Goal: Task Accomplishment & Management: Complete application form

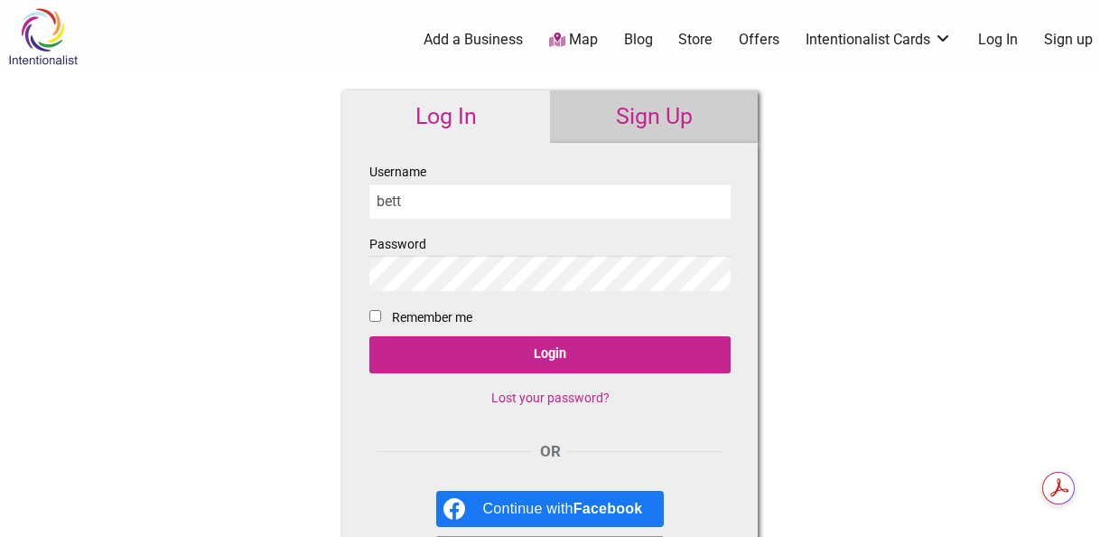
type input "BettyL"
click at [497, 323] on fieldset "Username BettyL Password Remember me Login Lost your password?" at bounding box center [550, 292] width 361 height 262
click at [838, 247] on div "Intentionalist Spend like it matters 0 Add a Business Map Blog Store Offers Int…" at bounding box center [550, 540] width 1100 height 1080
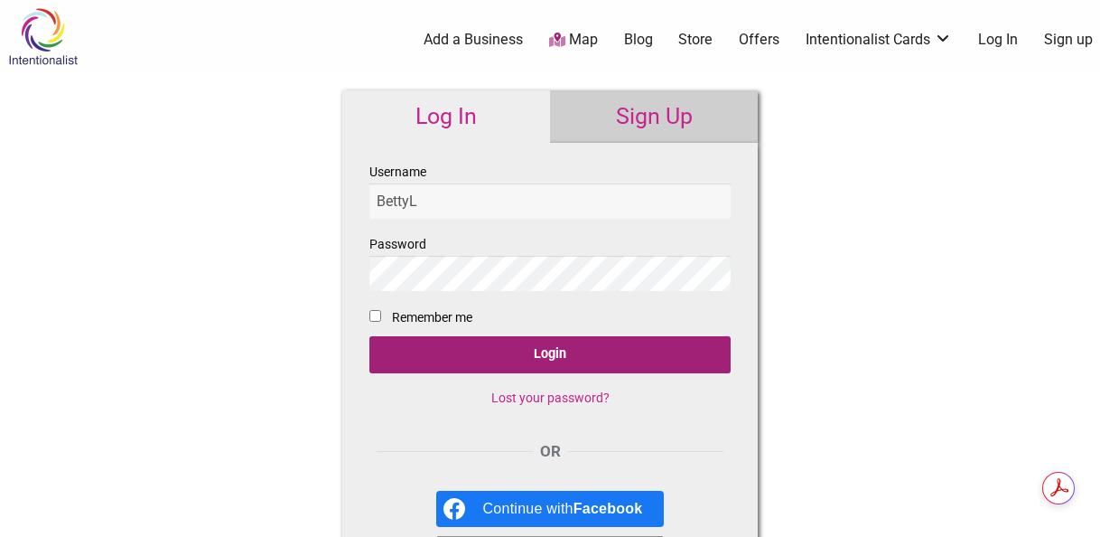
click at [542, 359] on input "Login" at bounding box center [550, 354] width 361 height 37
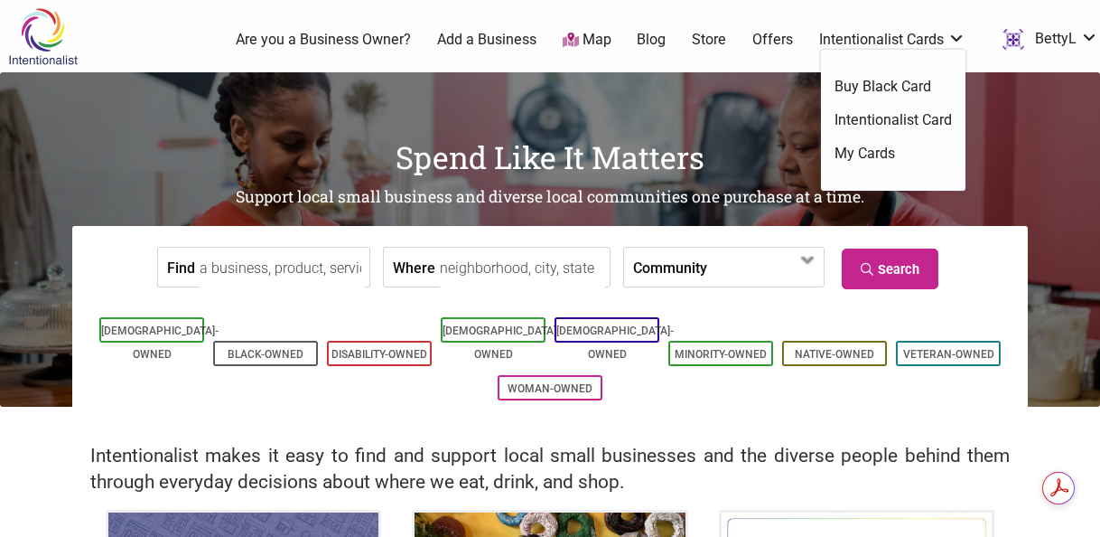
click at [875, 148] on link "My Cards" at bounding box center [893, 154] width 117 height 20
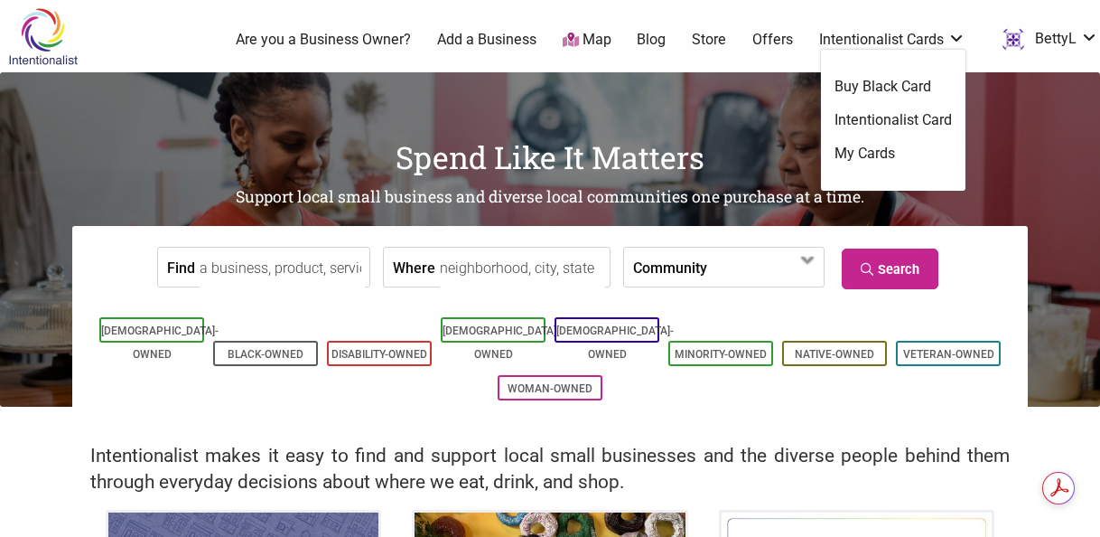
click at [875, 148] on link "My Cards" at bounding box center [893, 154] width 117 height 20
click at [884, 87] on link "Buy Black Card" at bounding box center [893, 87] width 117 height 20
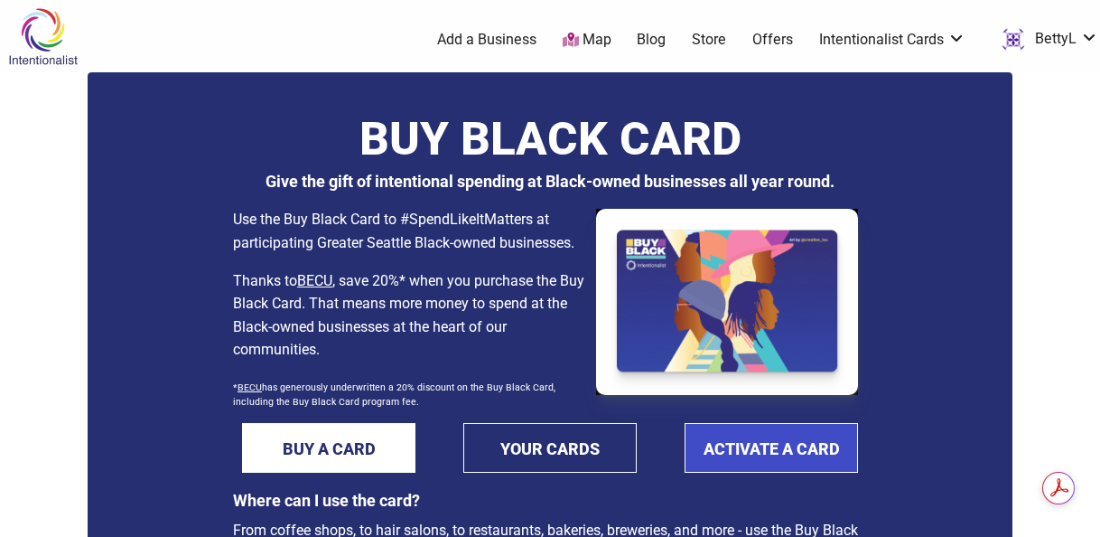
click at [720, 451] on link "ACTIVATE A CARD" at bounding box center [771, 448] width 173 height 50
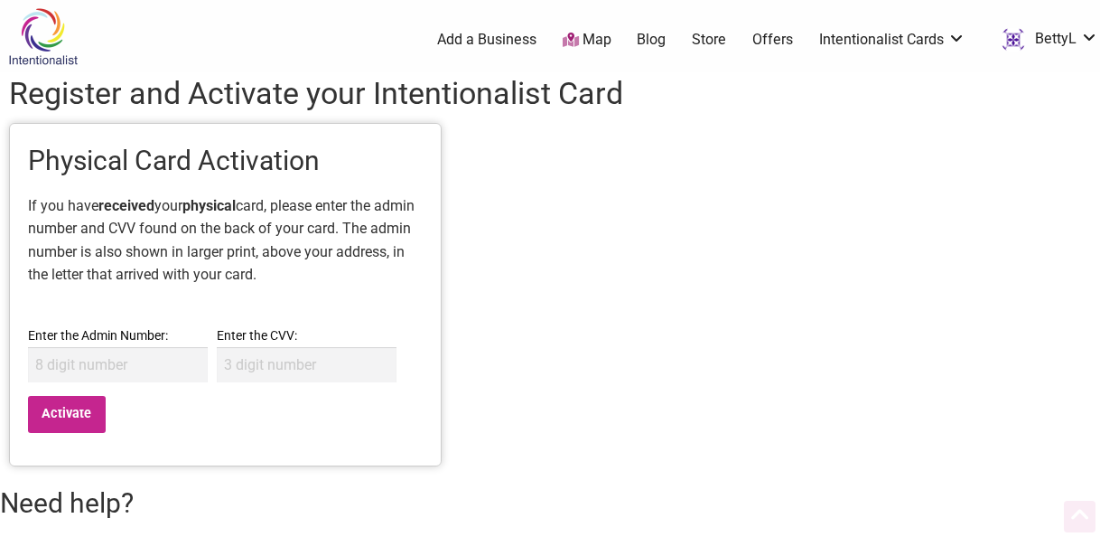
scroll to position [141, 0]
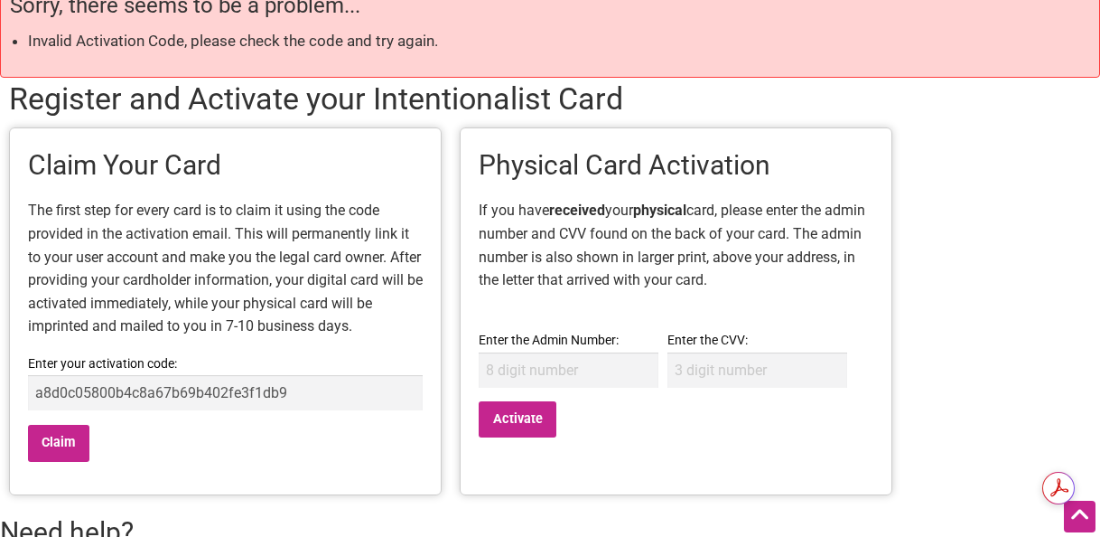
scroll to position [93, 0]
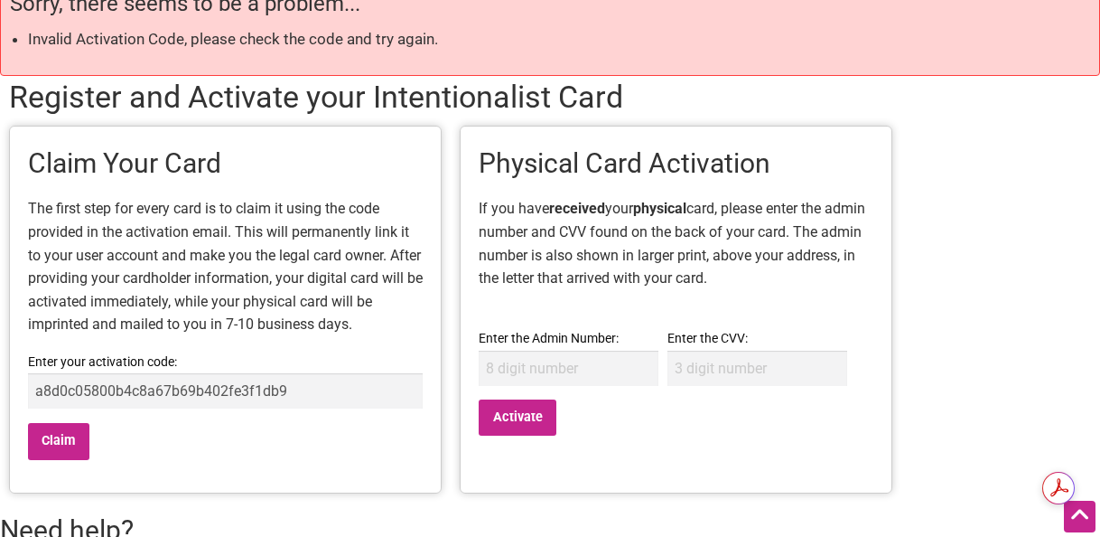
click at [368, 392] on input "a8d0c05800b4c8a67b69b402fe3f1db9" at bounding box center [225, 390] width 395 height 35
type input "a8d0c05800b4c8a67b69b402fe3f1db9 a8d0c05800b4c8a67b69b402fe3f1db9"
click at [58, 440] on input "Claim" at bounding box center [58, 441] width 61 height 37
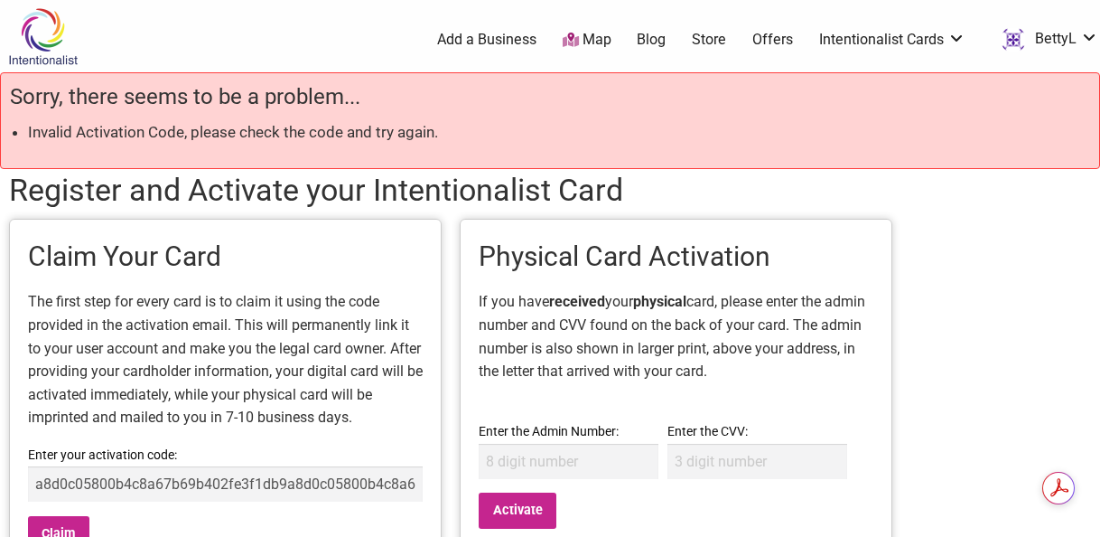
click at [415, 483] on input "a8d0c05800b4c8a67b69b402fe3f1db9a8d0c05800b4c8a67b69b402fe3f1db9" at bounding box center [225, 483] width 395 height 35
click at [383, 486] on input "a8d0c05800b4c8a67b69b402f7b69b402fe3f1db9" at bounding box center [225, 483] width 395 height 35
type input "a"
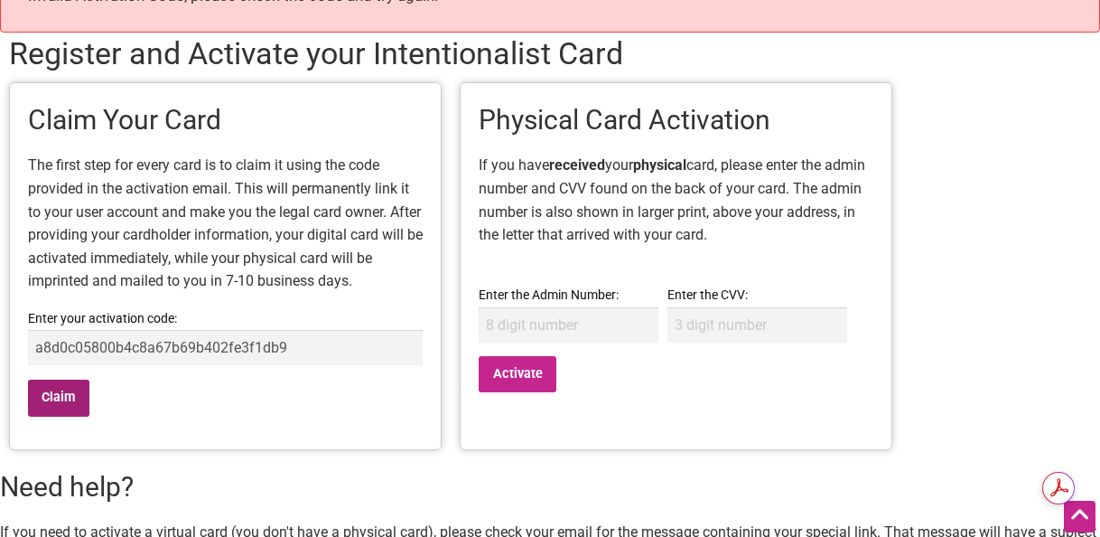
type input "a8d0c05800b4c8a67b69b402fe3f1db9"
click at [54, 392] on input "Claim" at bounding box center [58, 397] width 61 height 37
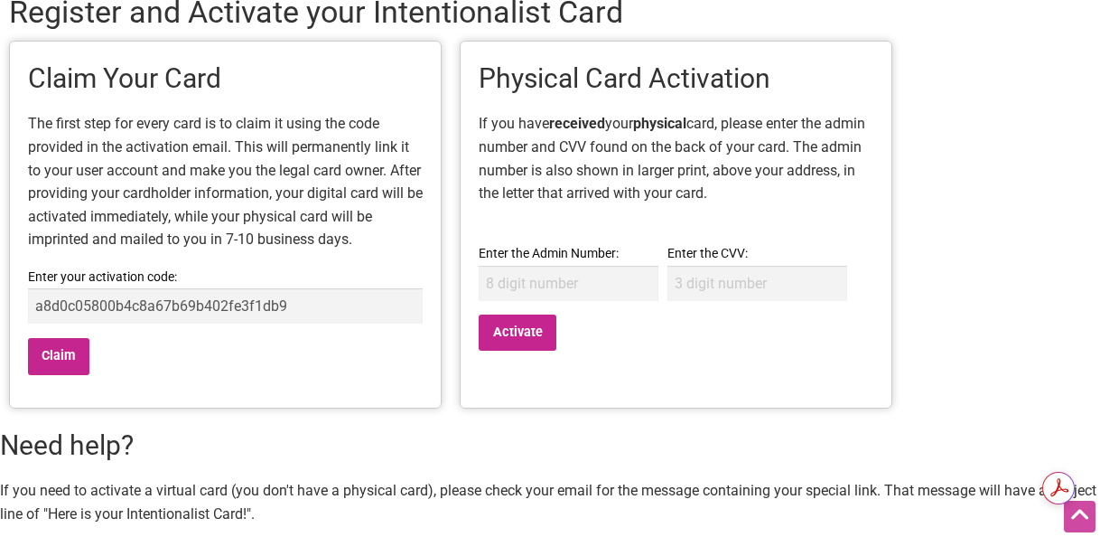
scroll to position [192, 0]
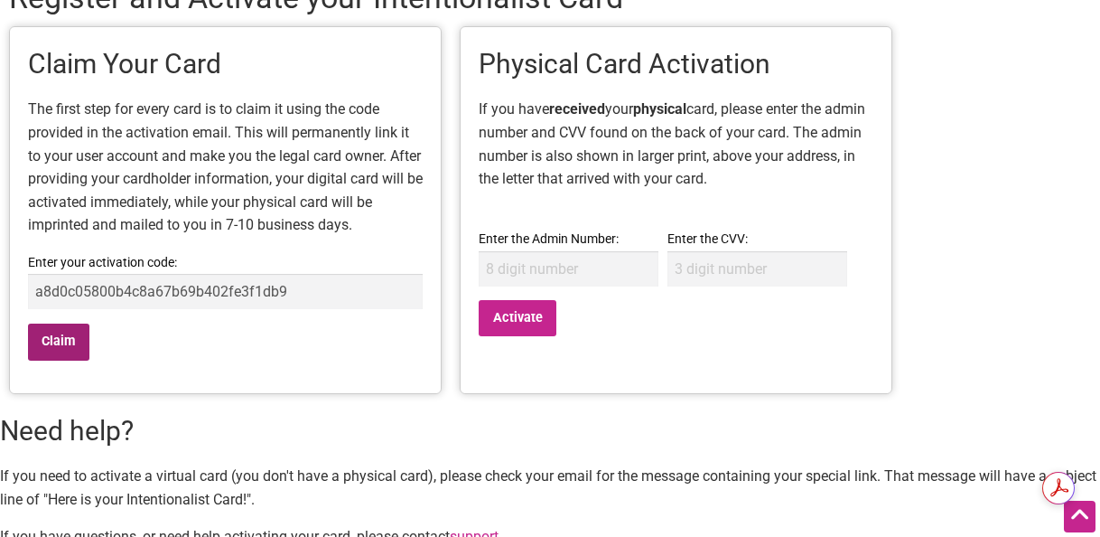
click at [61, 340] on input "Claim" at bounding box center [58, 341] width 61 height 37
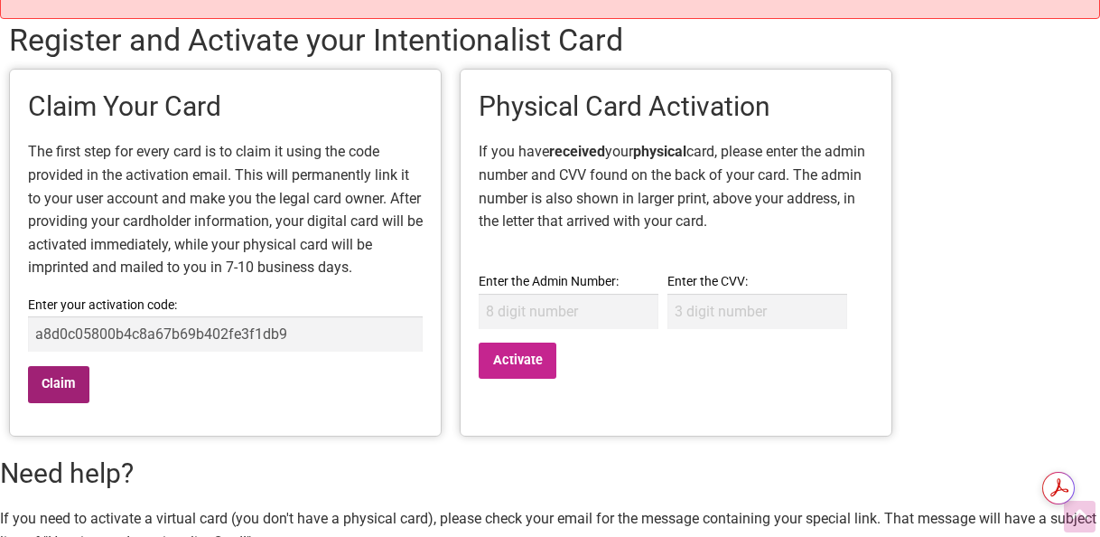
scroll to position [167, 0]
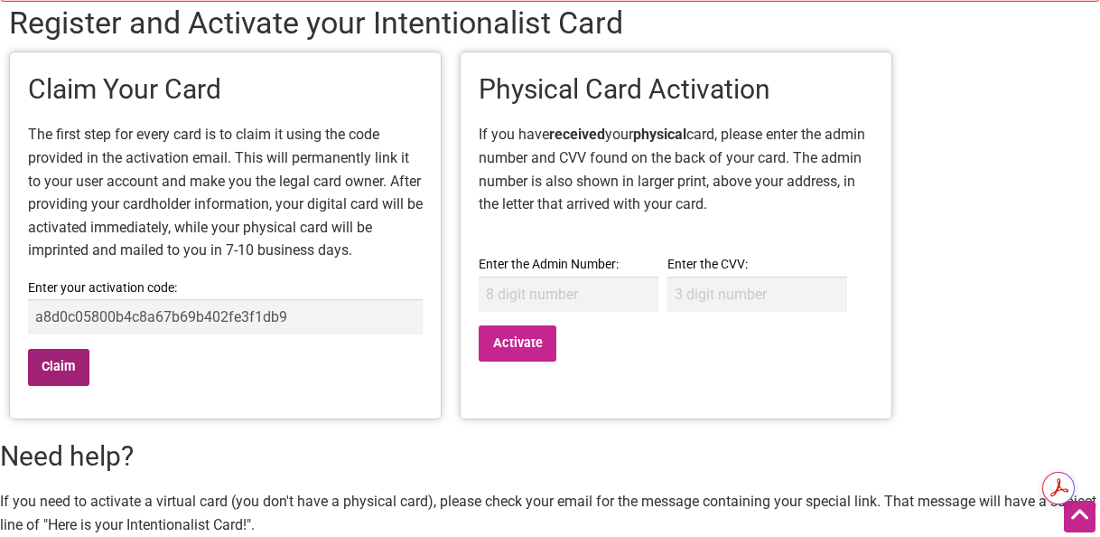
click at [61, 362] on input "Claim" at bounding box center [58, 367] width 61 height 37
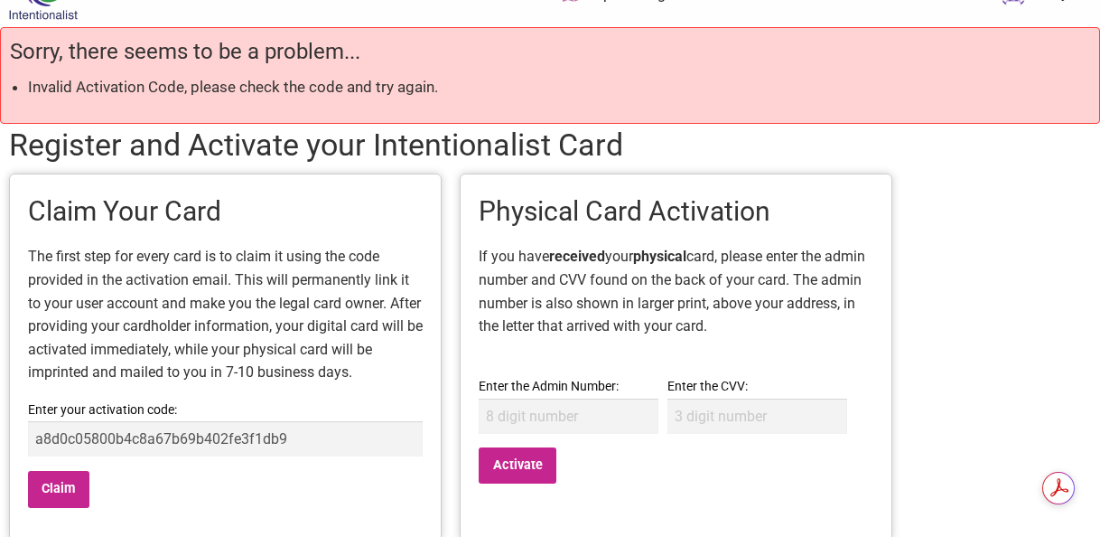
scroll to position [29, 0]
